Goal: Check status: Check status

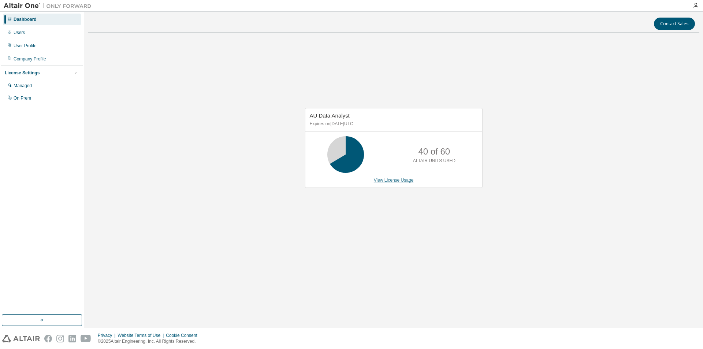
click at [400, 177] on link "View License Usage" at bounding box center [394, 179] width 40 height 5
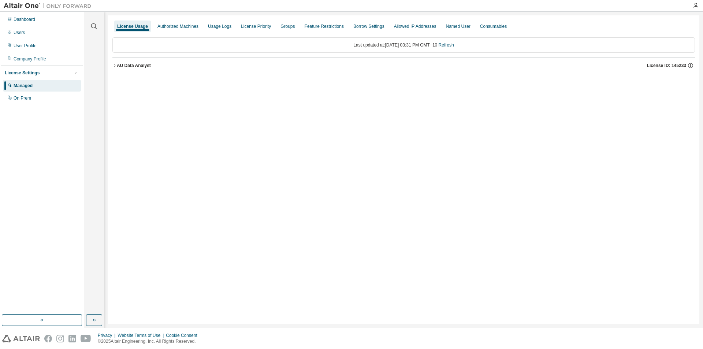
click at [113, 66] on icon "button" at bounding box center [114, 65] width 4 height 4
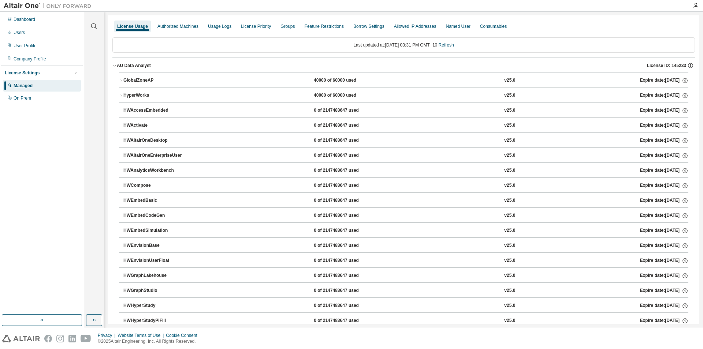
click at [124, 80] on div "GlobalZoneAP" at bounding box center [156, 80] width 66 height 7
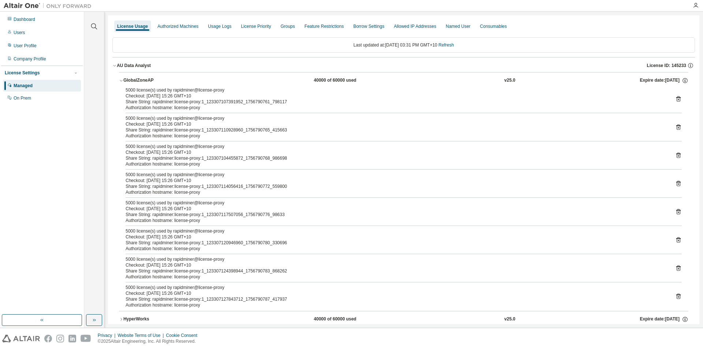
scroll to position [85, 0]
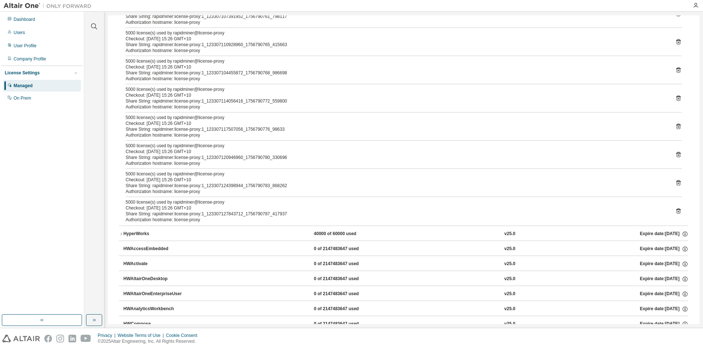
click at [123, 233] on icon "button" at bounding box center [121, 234] width 4 height 4
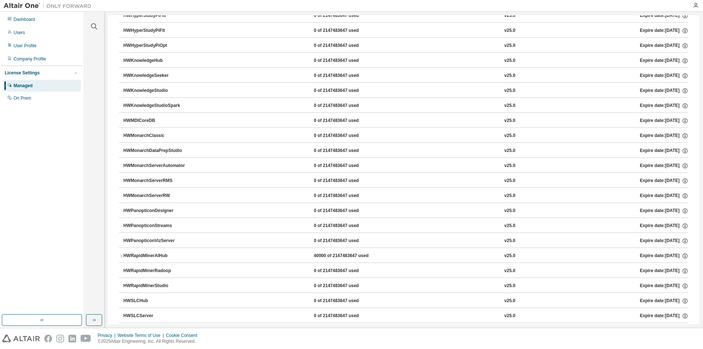
scroll to position [768, 0]
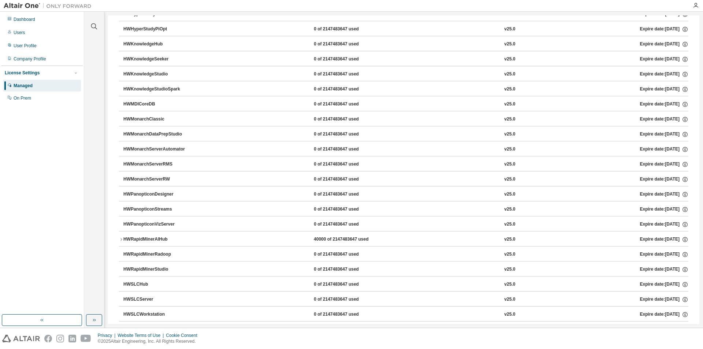
click at [121, 238] on icon "button" at bounding box center [120, 239] width 1 height 3
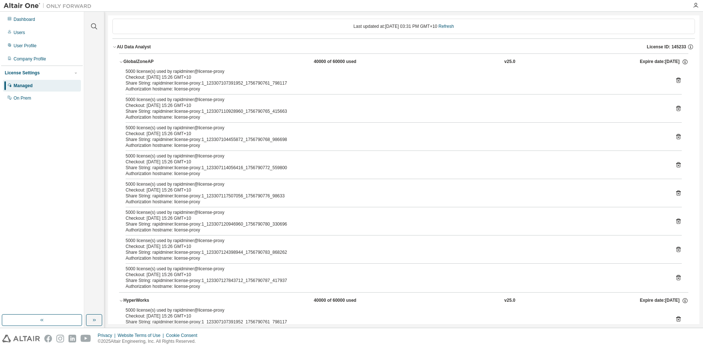
scroll to position [0, 0]
